Goal: Information Seeking & Learning: Learn about a topic

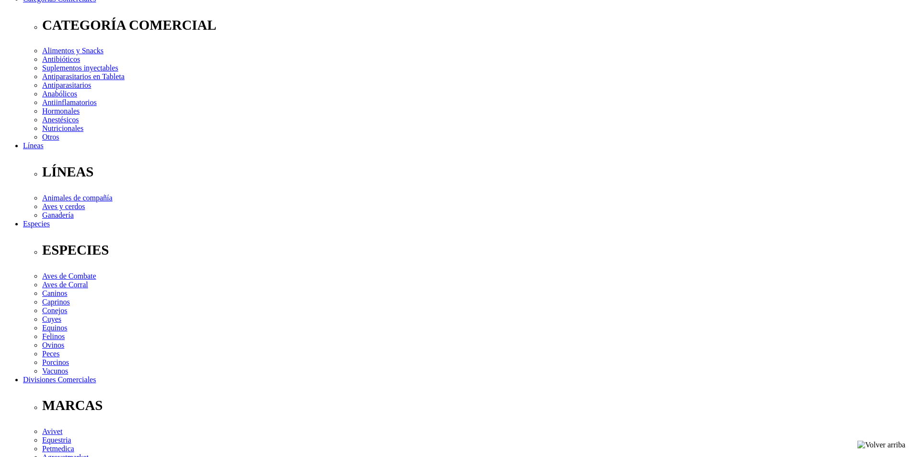
scroll to position [144, 0]
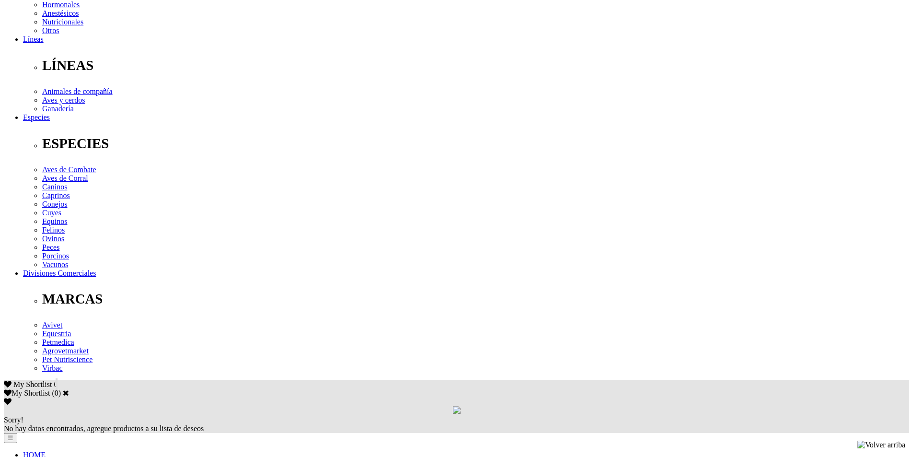
scroll to position [288, 0]
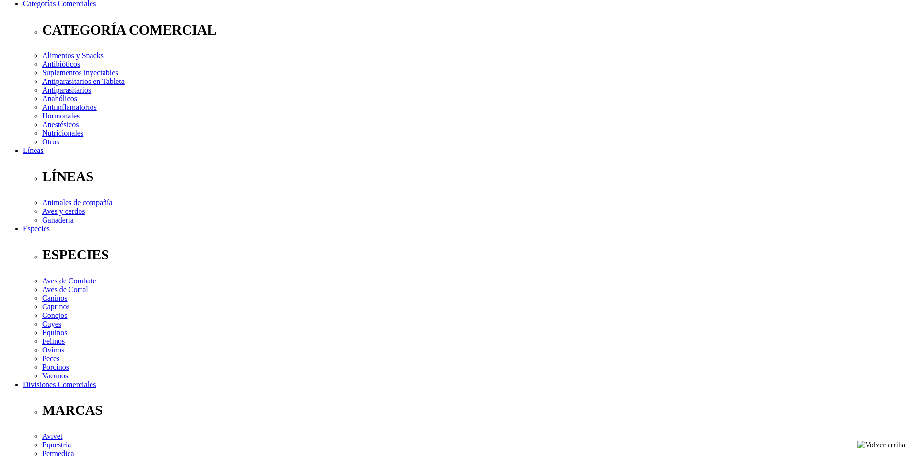
scroll to position [240, 0]
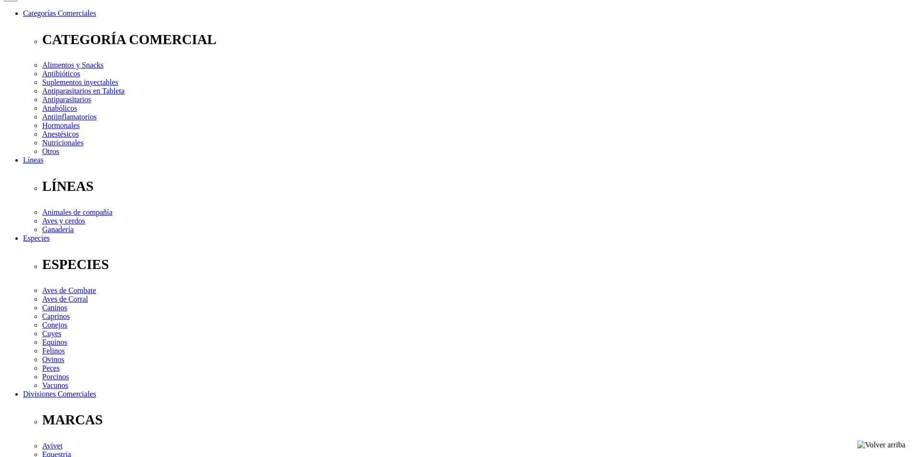
scroll to position [288, 0]
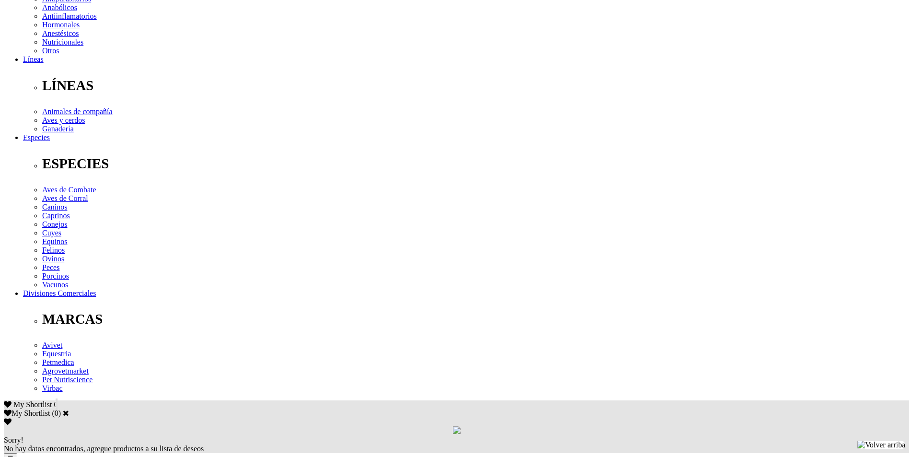
scroll to position [240, 0]
drag, startPoint x: 453, startPoint y: 252, endPoint x: 483, endPoint y: 252, distance: 30.2
drag, startPoint x: 552, startPoint y: 251, endPoint x: 445, endPoint y: 255, distance: 107.5
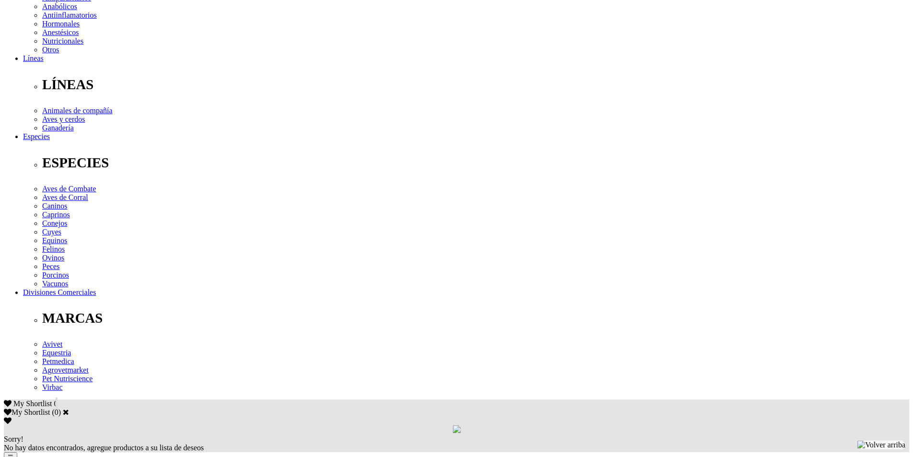
drag, startPoint x: 549, startPoint y: 252, endPoint x: 452, endPoint y: 251, distance: 96.9
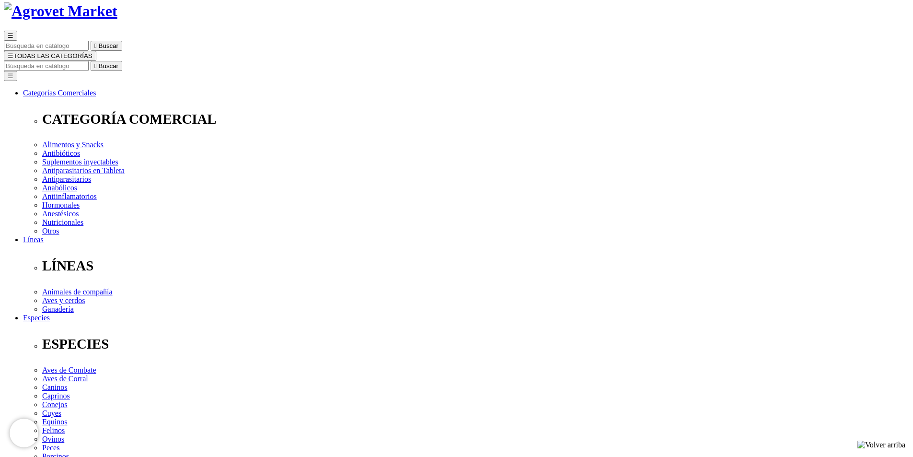
scroll to position [288, 0]
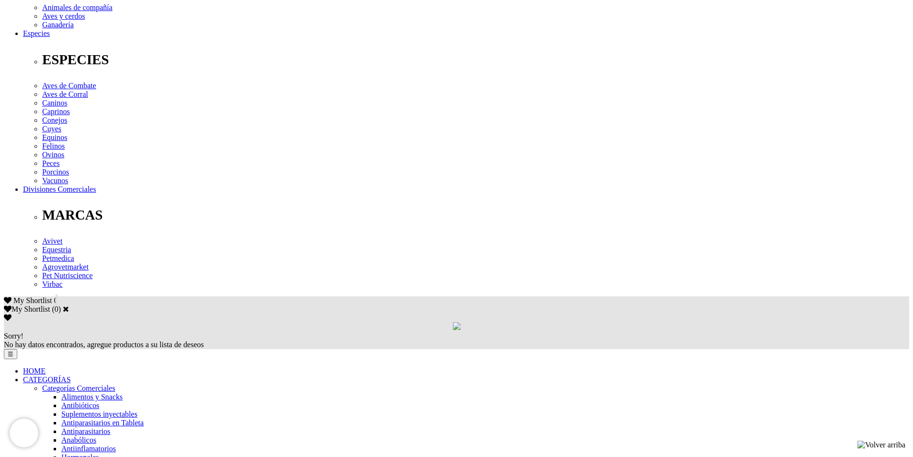
scroll to position [432, 0]
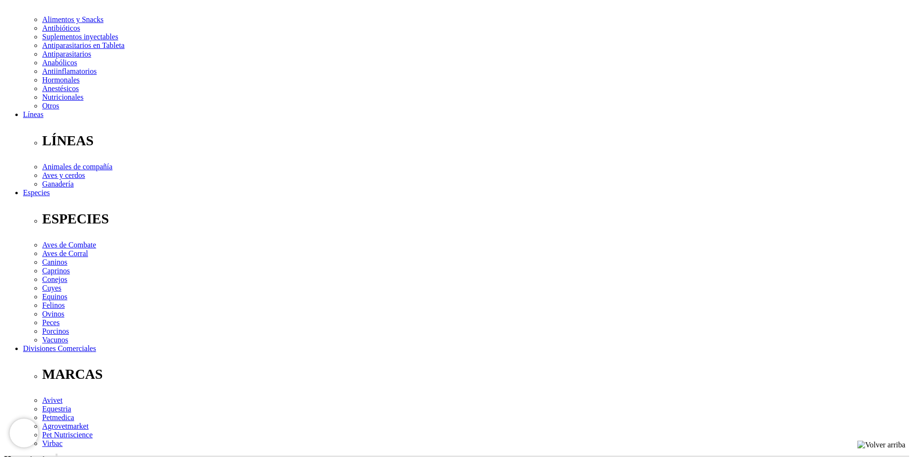
scroll to position [0, 0]
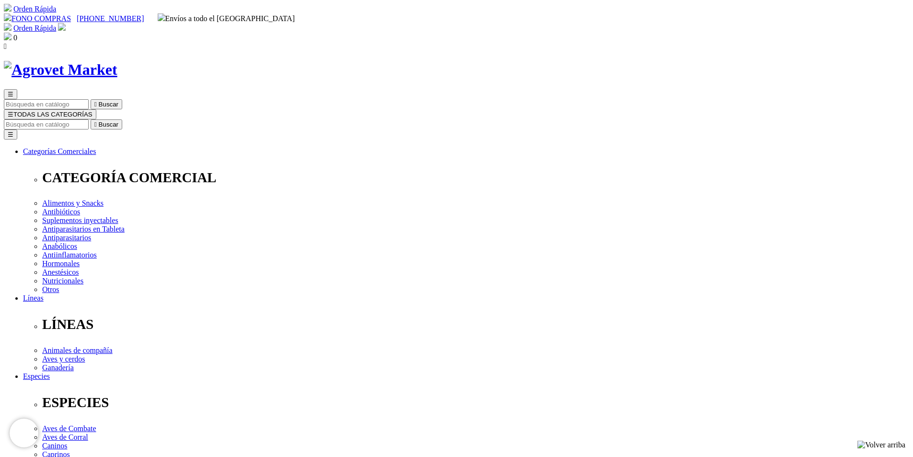
select select "374"
select select "373"
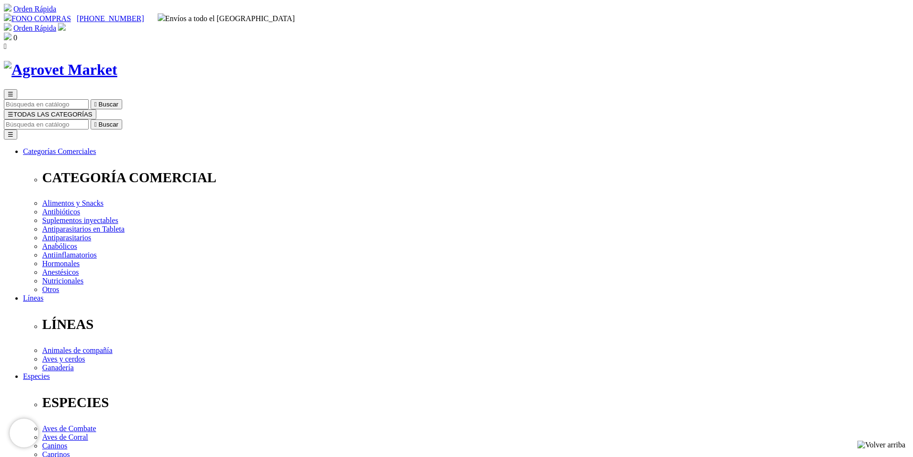
select select "373"
